Goal: Information Seeking & Learning: Learn about a topic

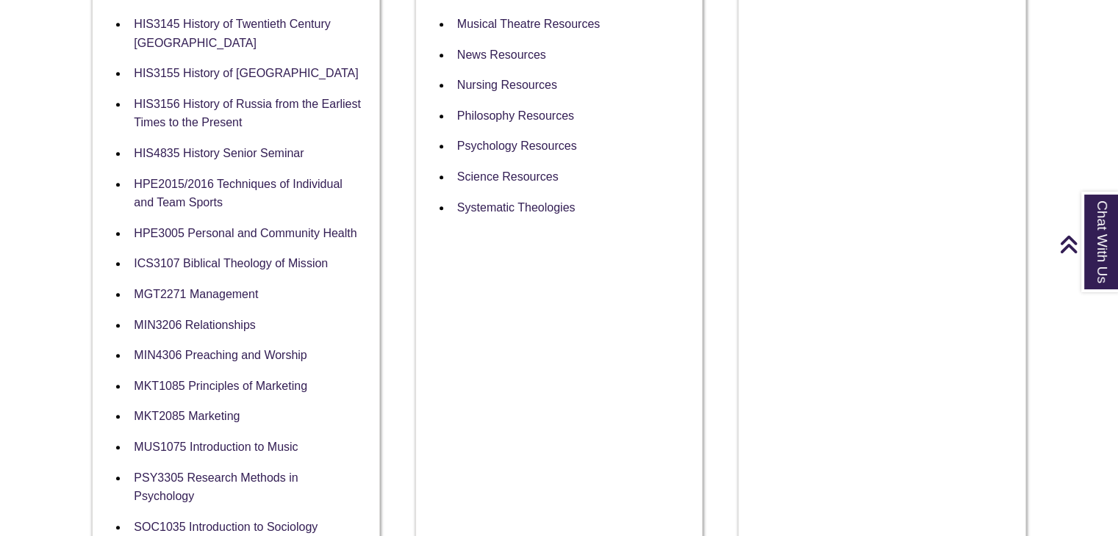
scroll to position [1323, 0]
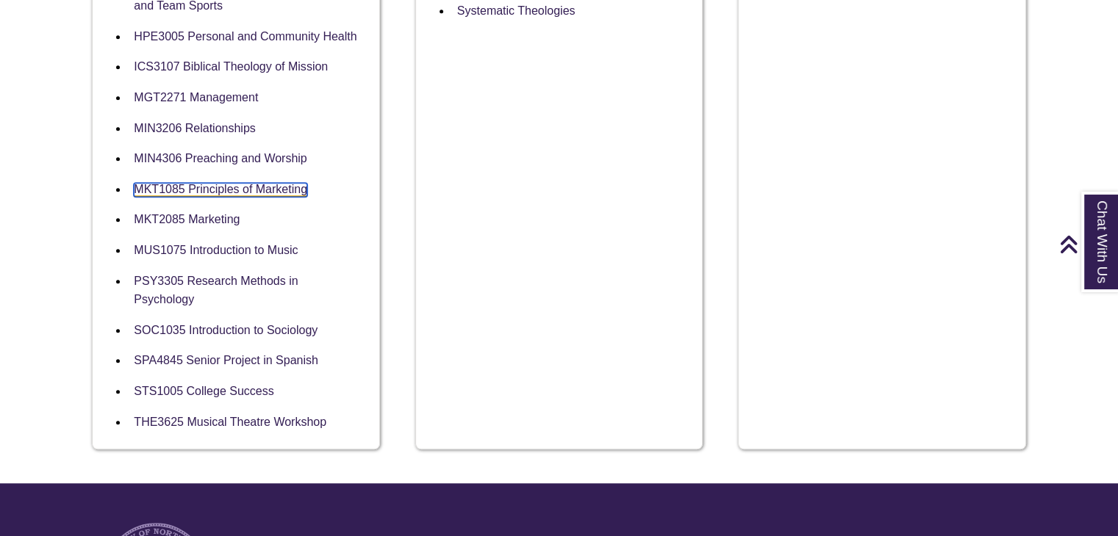
click at [281, 191] on link "MKT1085 Principles of Marketing" at bounding box center [220, 190] width 173 height 14
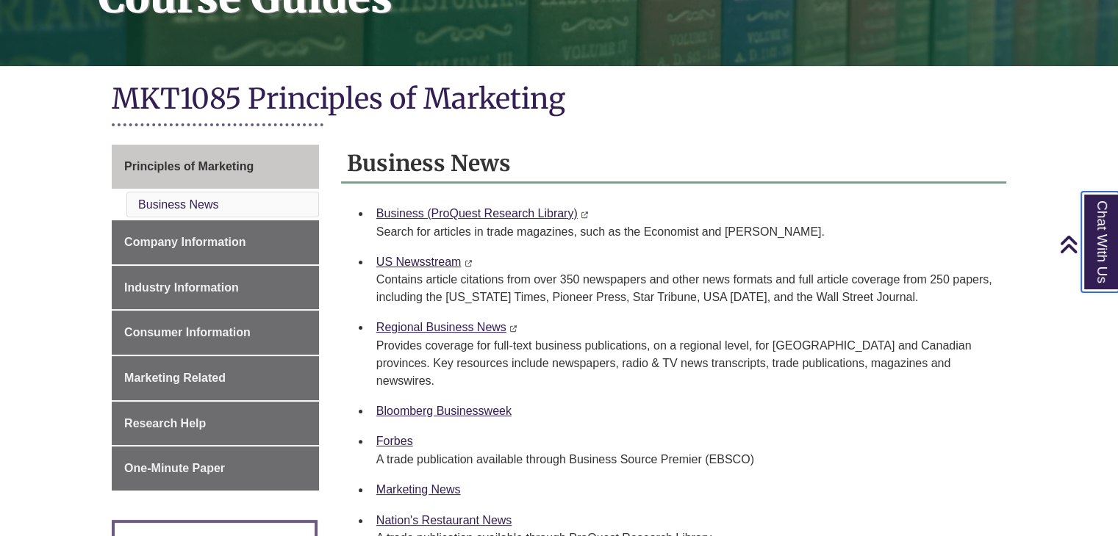
scroll to position [294, 0]
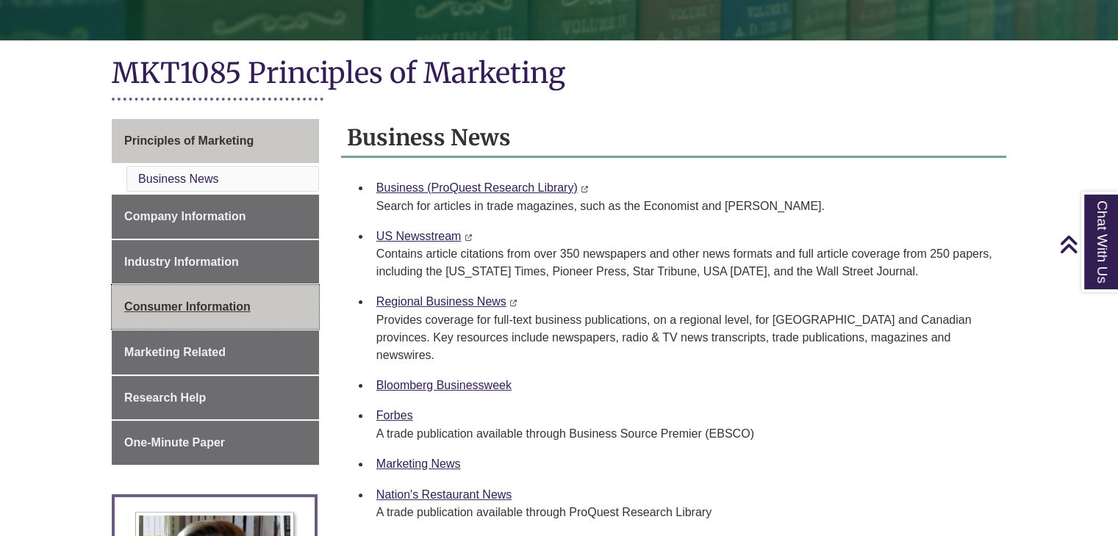
click at [206, 298] on link "Consumer Information" at bounding box center [215, 307] width 207 height 44
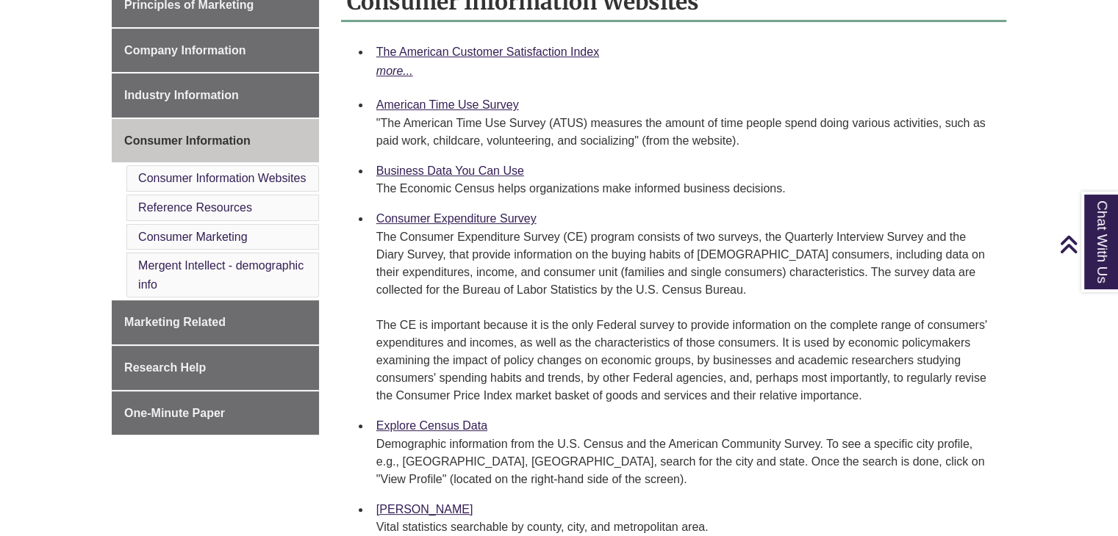
scroll to position [294, 0]
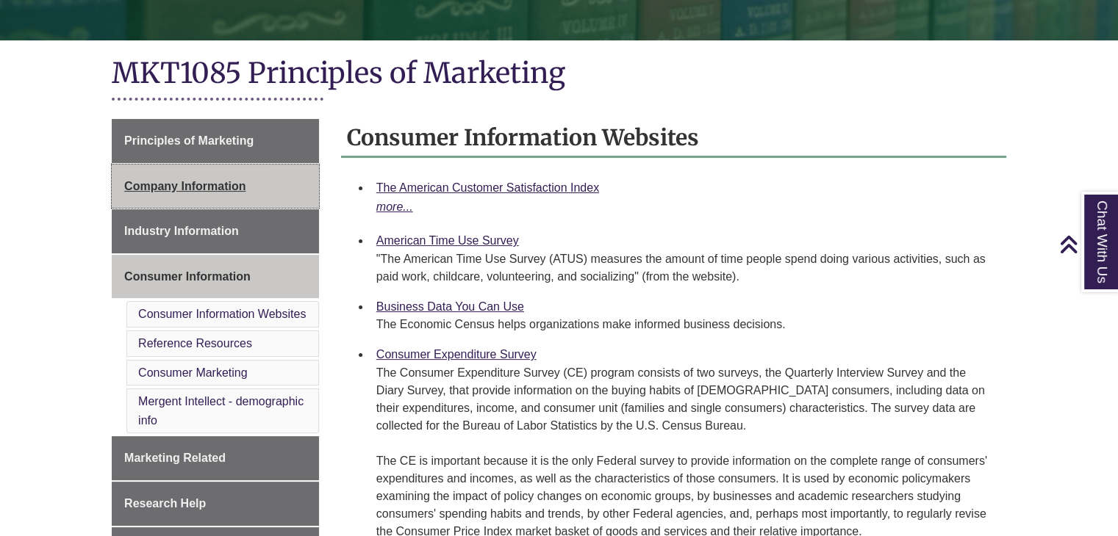
click at [203, 182] on span "Company Information" at bounding box center [184, 186] width 121 height 12
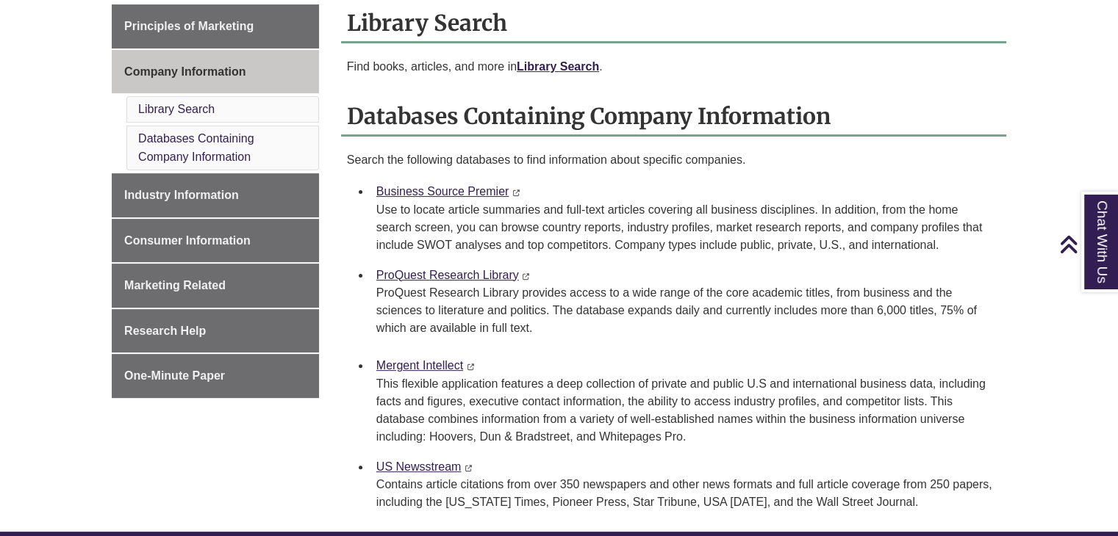
scroll to position [441, 0]
